Goal: Task Accomplishment & Management: Manage account settings

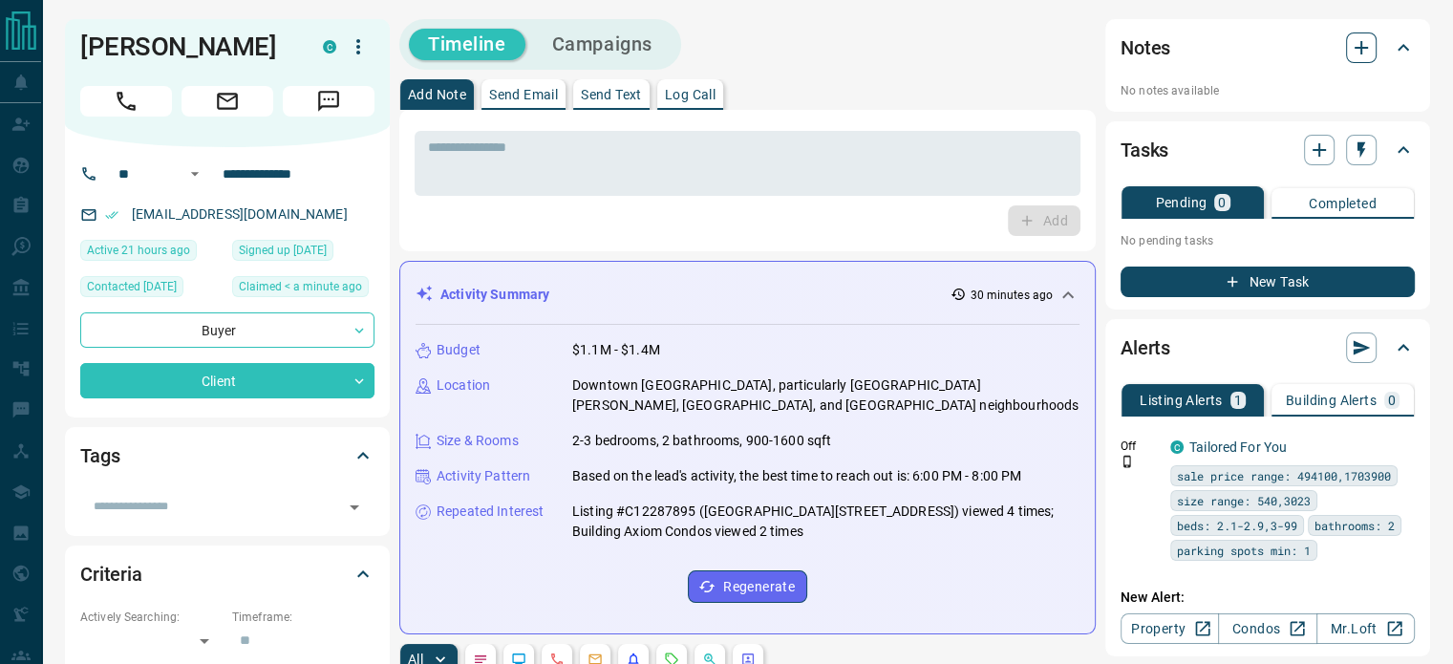
click at [1346, 46] on button "button" at bounding box center [1361, 47] width 31 height 31
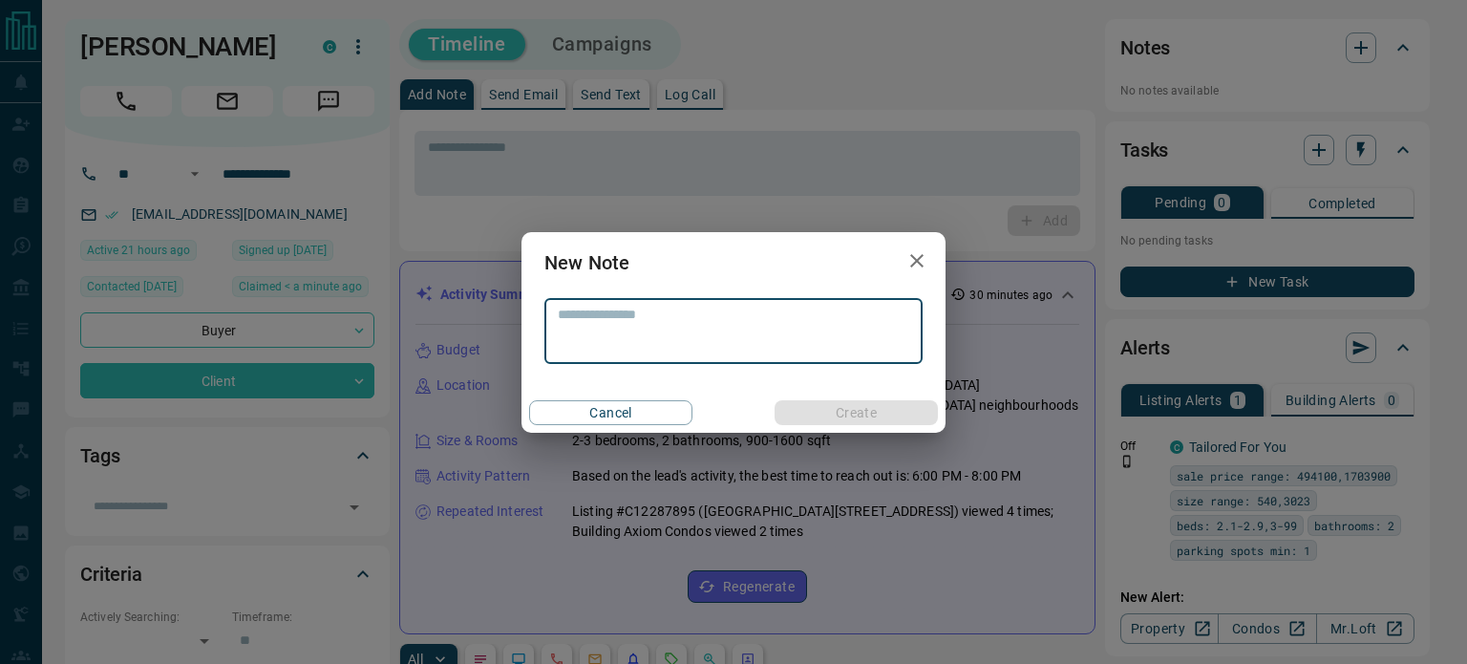
click at [653, 319] on textarea at bounding box center [733, 331] width 351 height 49
type textarea "**********"
click at [826, 412] on button "Create" at bounding box center [855, 412] width 163 height 25
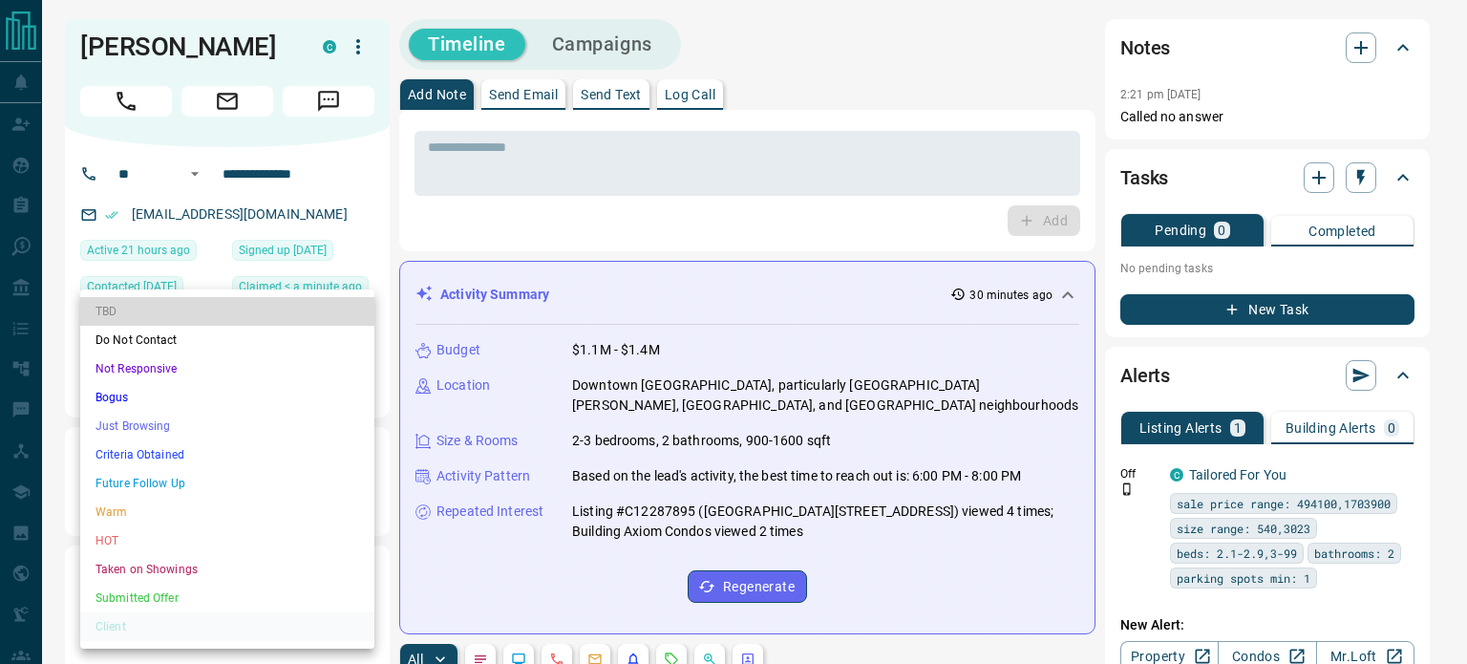
click at [129, 307] on li "TBD" at bounding box center [227, 311] width 294 height 29
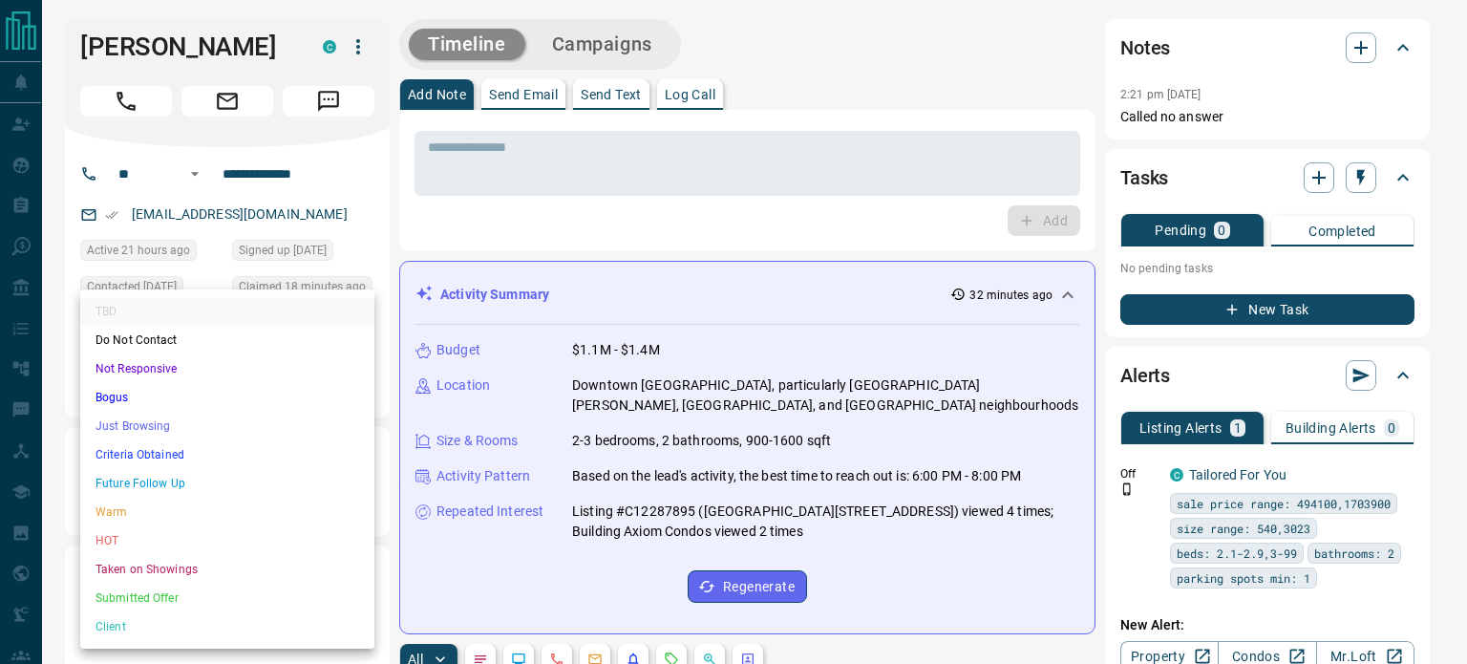
click at [261, 450] on li "Criteria Obtained" at bounding box center [227, 454] width 294 height 29
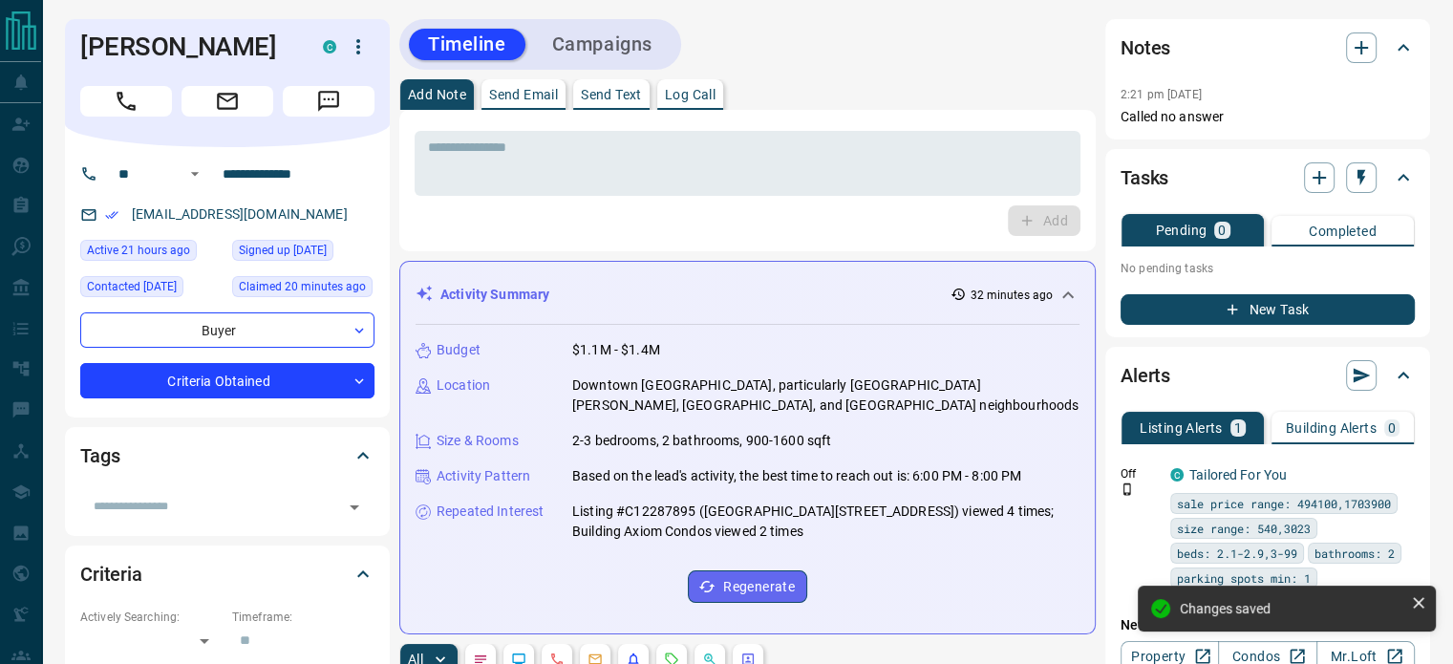
type input "*"
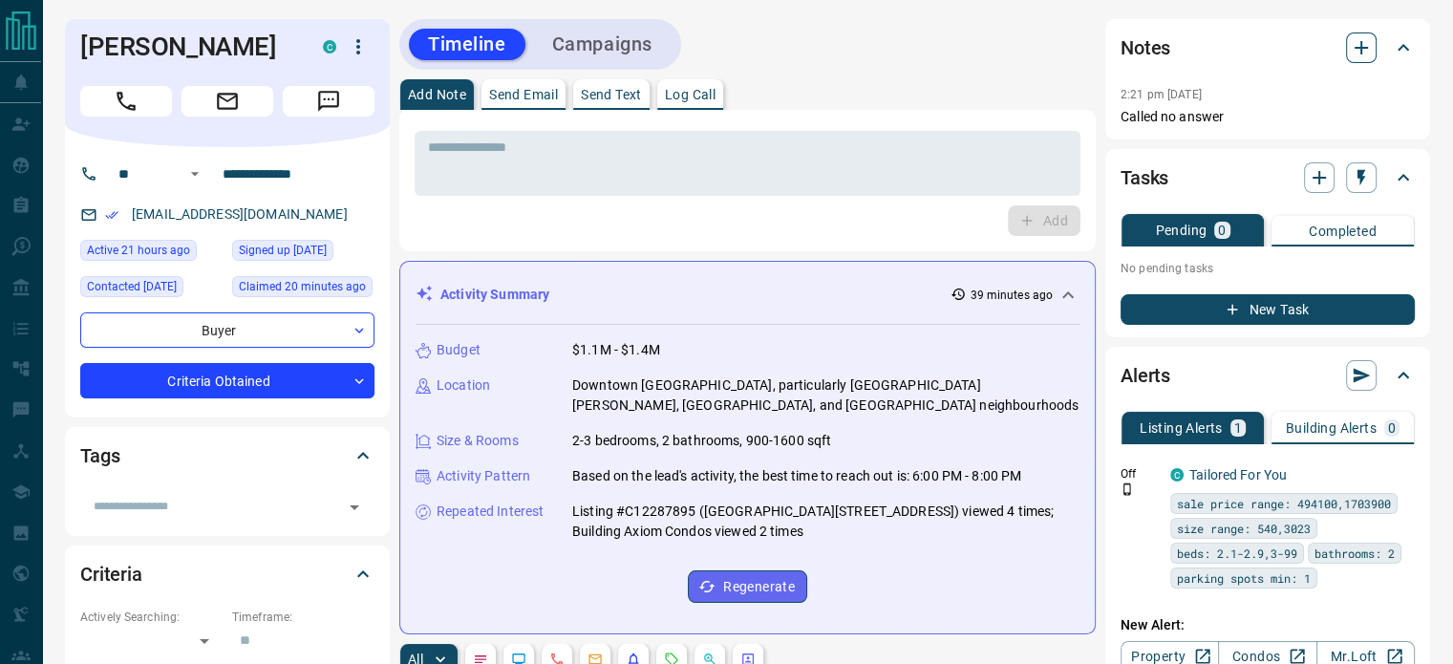
click at [1349, 48] on icon "button" at bounding box center [1360, 47] width 23 height 23
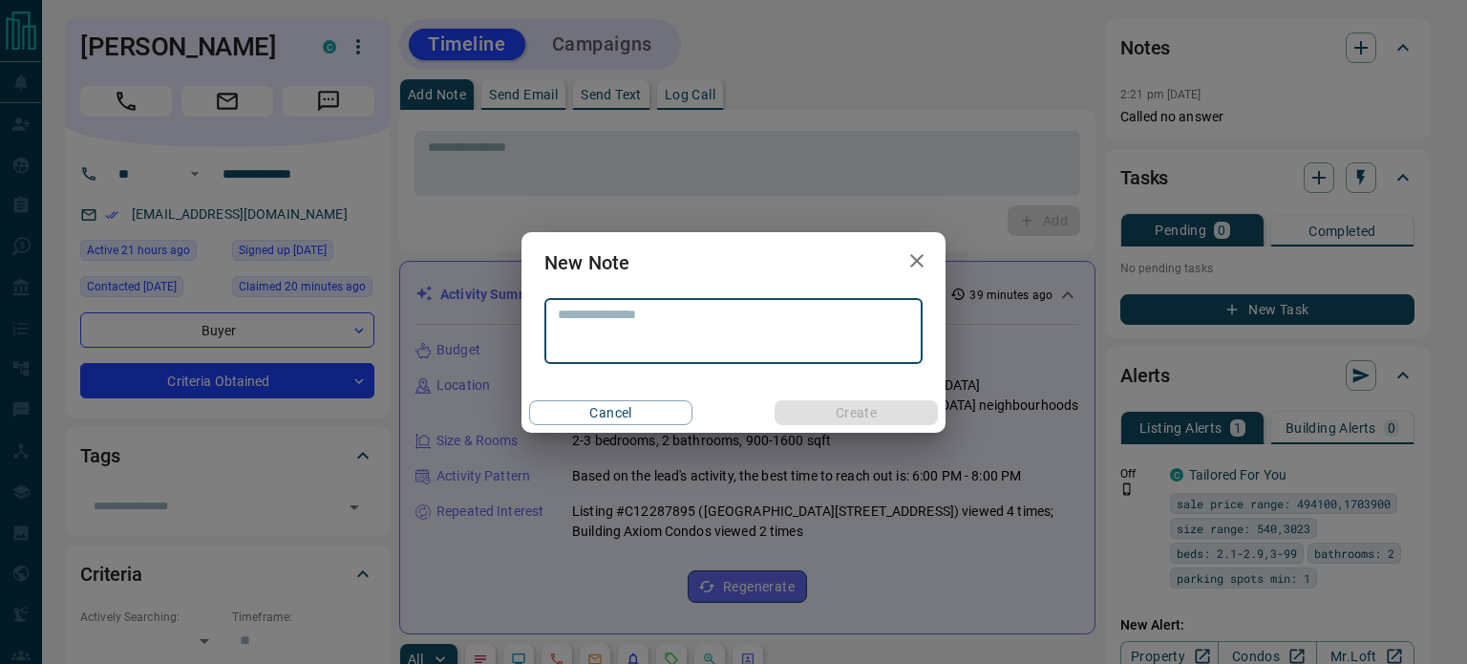
click at [877, 328] on textarea at bounding box center [733, 331] width 351 height 49
type textarea "**********"
click at [844, 413] on button "Create" at bounding box center [855, 412] width 163 height 25
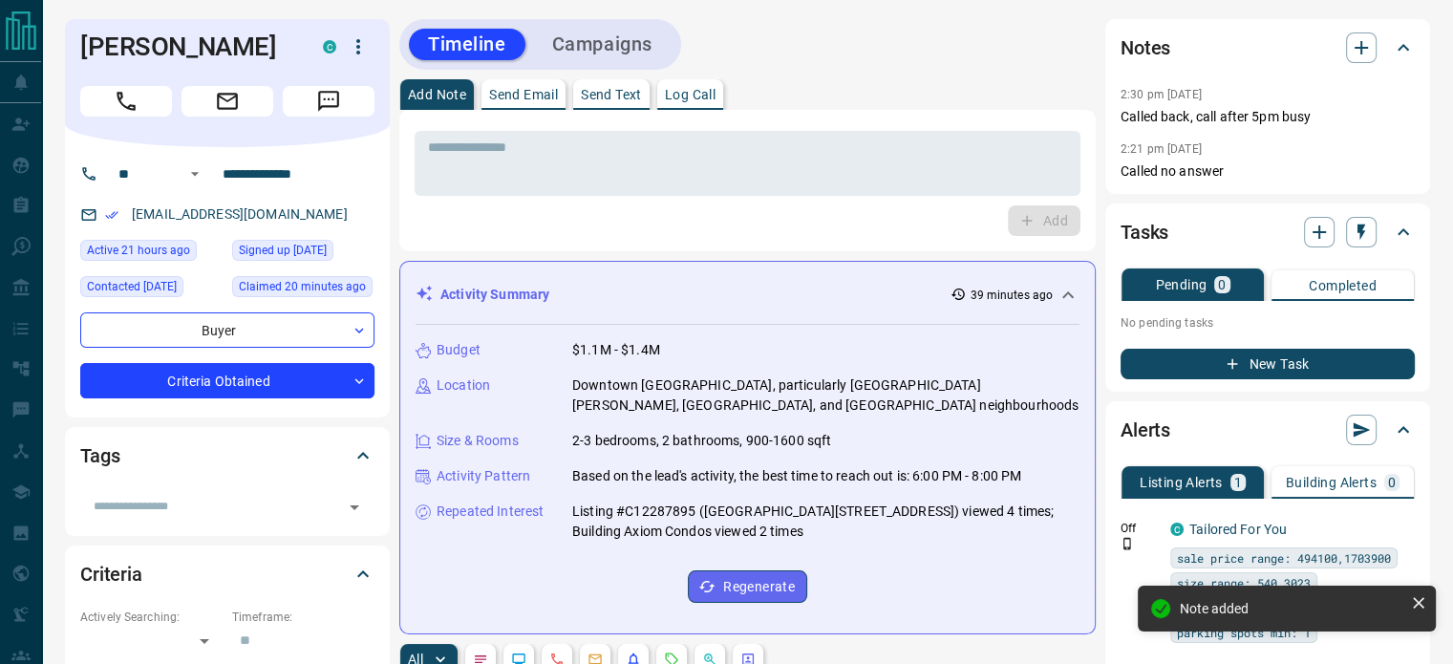
scroll to position [385, 0]
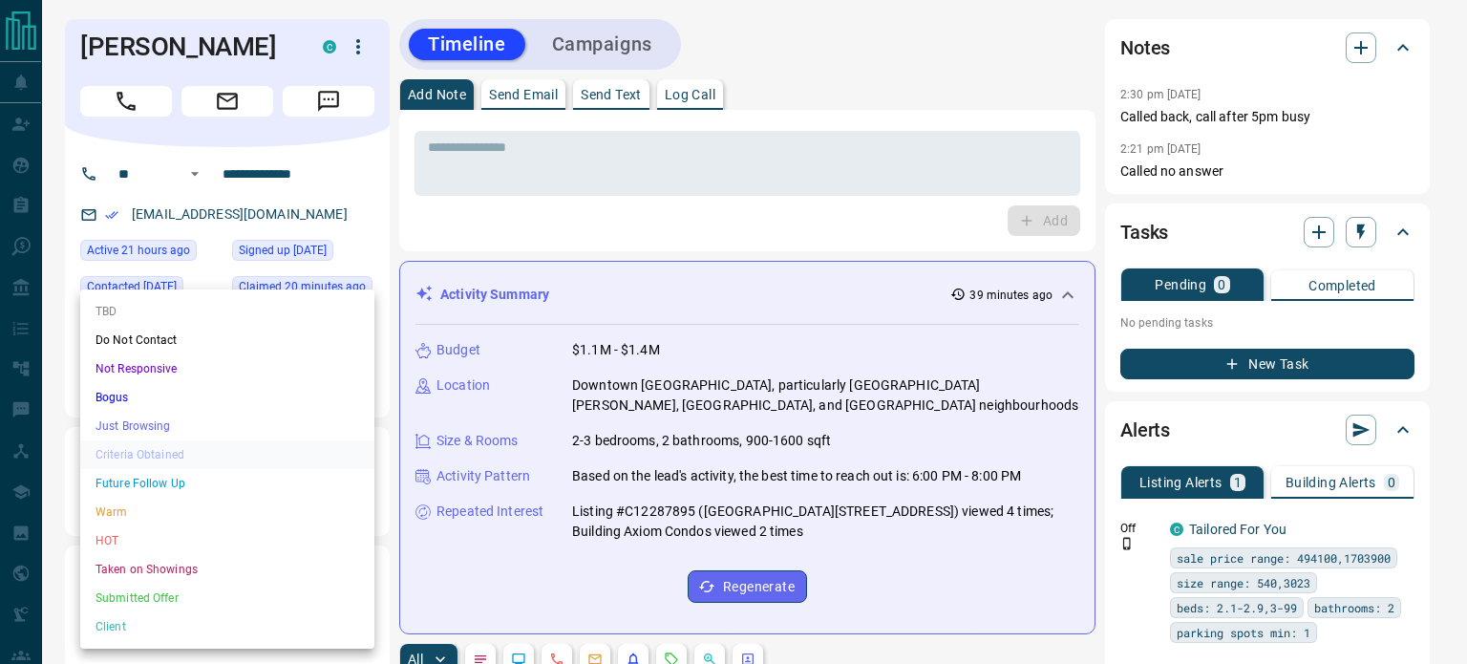
click at [806, 60] on div at bounding box center [733, 332] width 1467 height 664
